Goal: Task Accomplishment & Management: Manage account settings

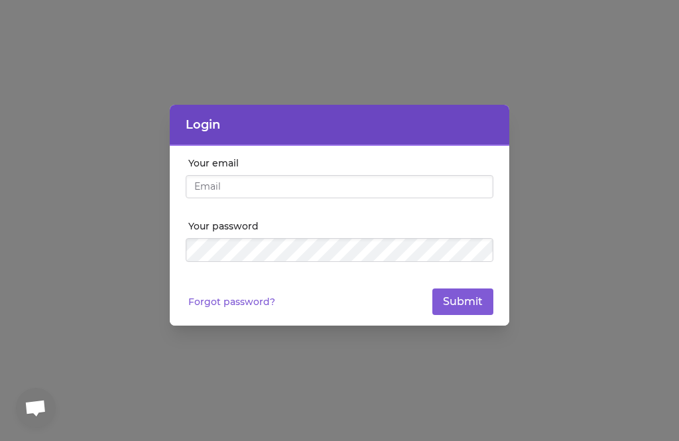
click at [314, 185] on input "Your email" at bounding box center [340, 187] width 308 height 24
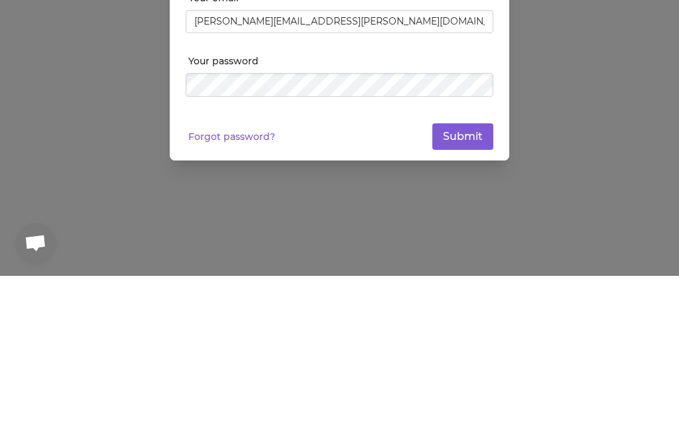
click at [473, 289] on button "Submit" at bounding box center [463, 302] width 61 height 27
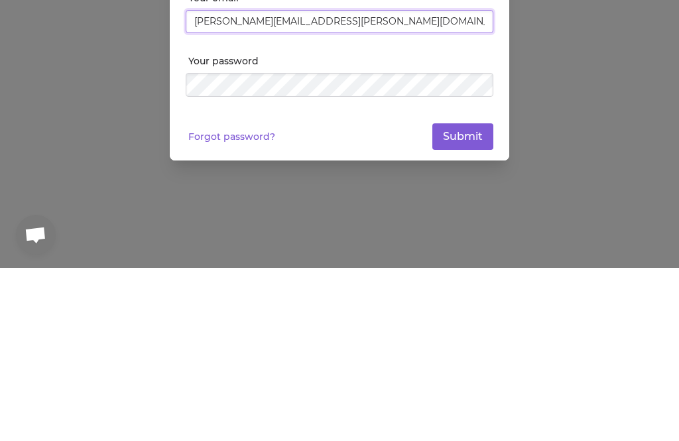
click at [255, 183] on input "[PERSON_NAME][EMAIL_ADDRESS][PERSON_NAME][DOMAIN_NAME]" at bounding box center [340, 195] width 308 height 24
type input "[PERSON_NAME][EMAIL_ADDRESS][PERSON_NAME][DOMAIN_NAME]"
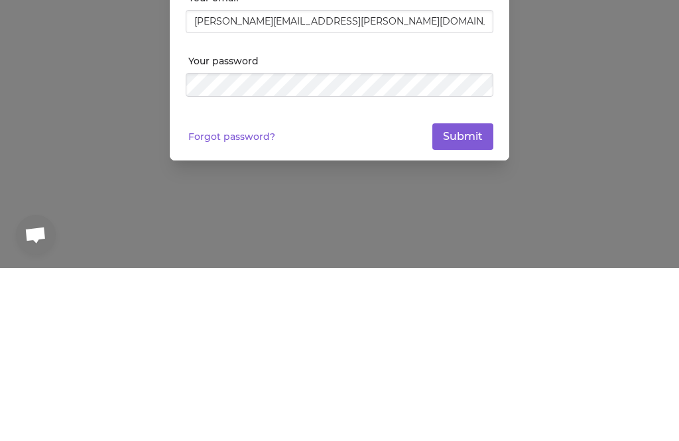
click at [471, 297] on button "Submit" at bounding box center [463, 310] width 61 height 27
click at [472, 297] on button "Submit" at bounding box center [463, 310] width 61 height 27
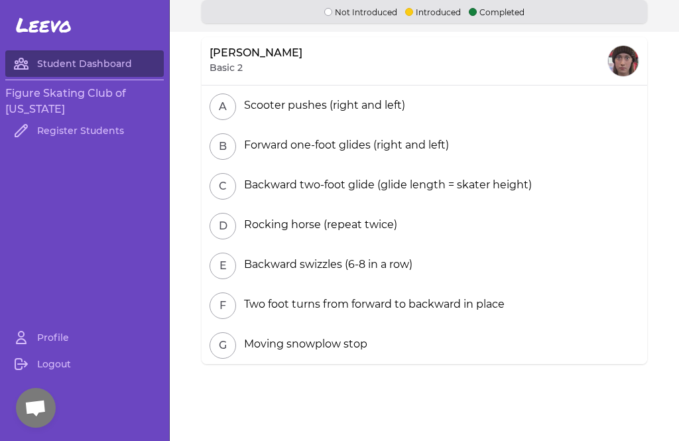
click at [632, 62] on div at bounding box center [623, 61] width 31 height 31
click at [60, 334] on link "Profile" at bounding box center [84, 337] width 159 height 27
click at [63, 363] on link "Logout" at bounding box center [84, 364] width 159 height 27
